Goal: Information Seeking & Learning: Learn about a topic

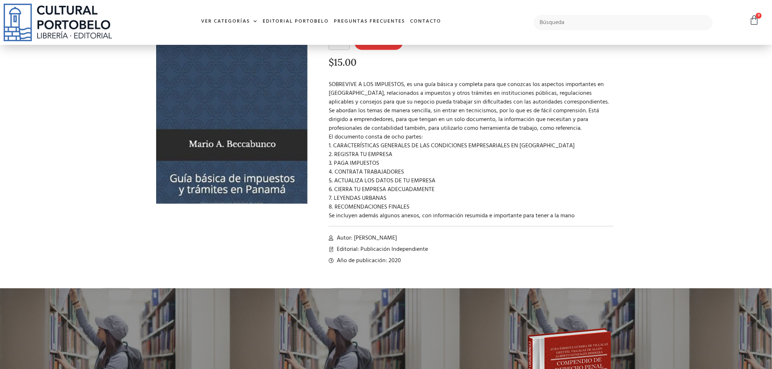
scroll to position [121, 0]
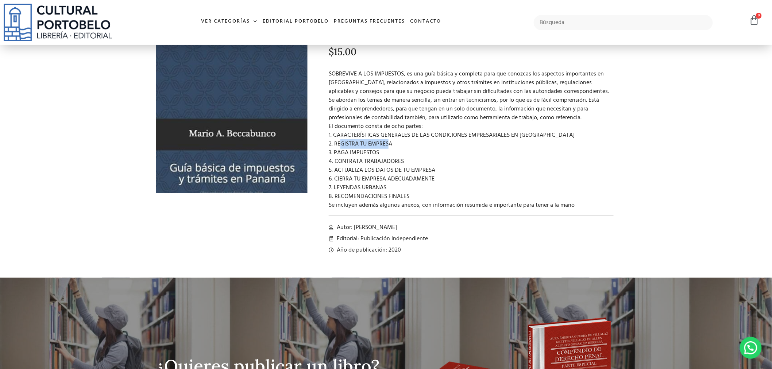
drag, startPoint x: 337, startPoint y: 146, endPoint x: 377, endPoint y: 146, distance: 40.8
click at [385, 146] on p "SOBREVIVE A LOS IMPUESTOS, es una guía básica y completa para que conozcas los …" at bounding box center [471, 140] width 285 height 140
drag, startPoint x: 338, startPoint y: 155, endPoint x: 367, endPoint y: 156, distance: 28.8
click at [367, 156] on p "SOBREVIVE A LOS IMPUESTOS, es una guía básica y completa para que conozcas los …" at bounding box center [471, 140] width 285 height 140
drag, startPoint x: 339, startPoint y: 163, endPoint x: 395, endPoint y: 164, distance: 55.1
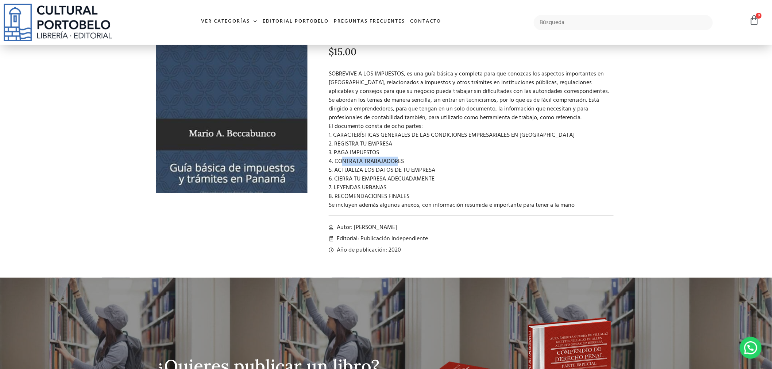
click at [395, 164] on p "SOBREVIVE A LOS IMPUESTOS, es una guía básica y completa para que conozcas los …" at bounding box center [471, 140] width 285 height 140
drag, startPoint x: 353, startPoint y: 175, endPoint x: 435, endPoint y: 170, distance: 82.9
click at [435, 170] on p "SOBREVIVE A LOS IMPUESTOS, es una guía básica y completa para que conozcas los …" at bounding box center [471, 140] width 285 height 140
drag, startPoint x: 374, startPoint y: 180, endPoint x: 432, endPoint y: 182, distance: 58.7
click at [432, 182] on p "SOBREVIVE A LOS IMPUESTOS, es una guía básica y completa para que conozcas los …" at bounding box center [471, 140] width 285 height 140
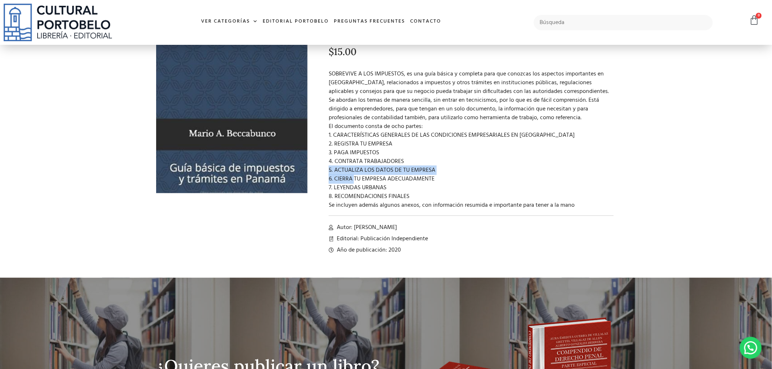
drag, startPoint x: 334, startPoint y: 186, endPoint x: 411, endPoint y: 197, distance: 78.1
click at [411, 197] on p "SOBREVIVE A LOS IMPUESTOS, es una guía básica y completa para que conozcas los …" at bounding box center [471, 140] width 285 height 140
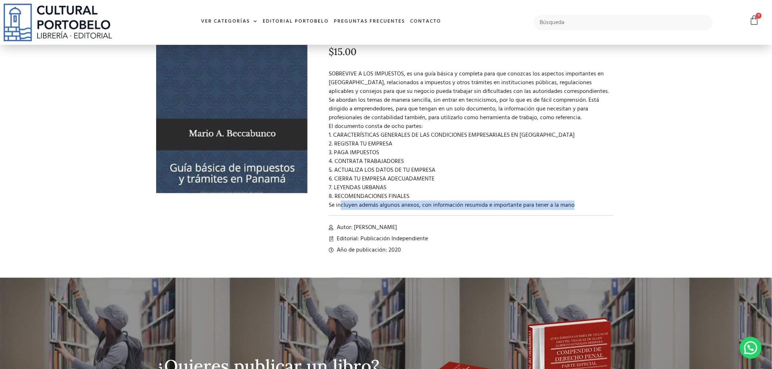
drag, startPoint x: 339, startPoint y: 204, endPoint x: 568, endPoint y: 210, distance: 229.1
click at [571, 210] on div "SOBREVIVE A LOS IMPUESTOS: GUÍA BÁSICA DE IMPUESTOS Y TRÁMITES EN [GEOGRAPHIC_D…" at bounding box center [465, 107] width 308 height 308
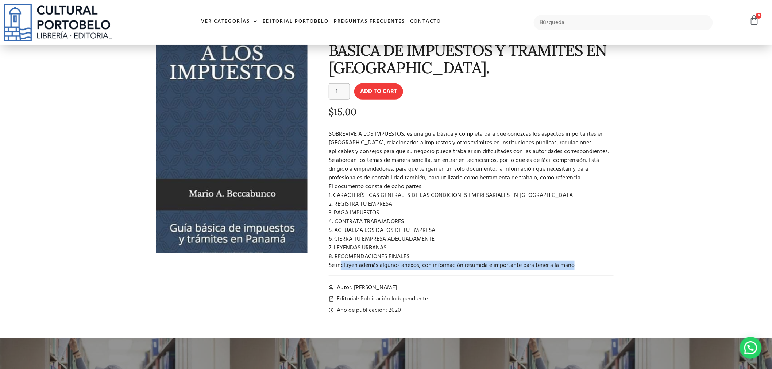
scroll to position [0, 0]
